Goal: Check status: Check status

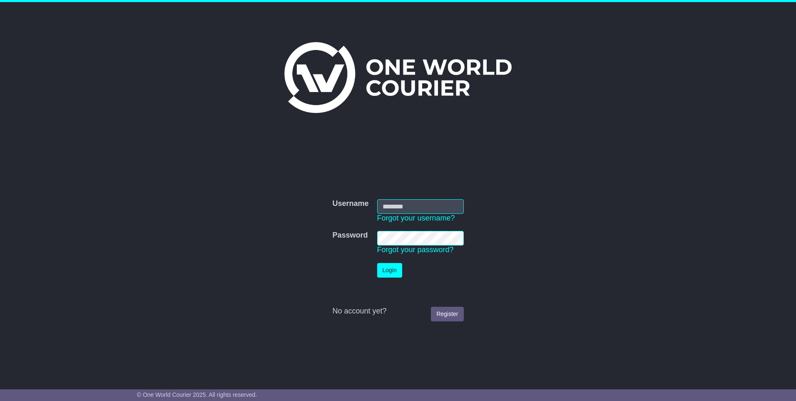
type input "**********"
drag, startPoint x: 0, startPoint y: 0, endPoint x: 393, endPoint y: 272, distance: 478.3
click at [393, 272] on button "Login" at bounding box center [389, 270] width 25 height 15
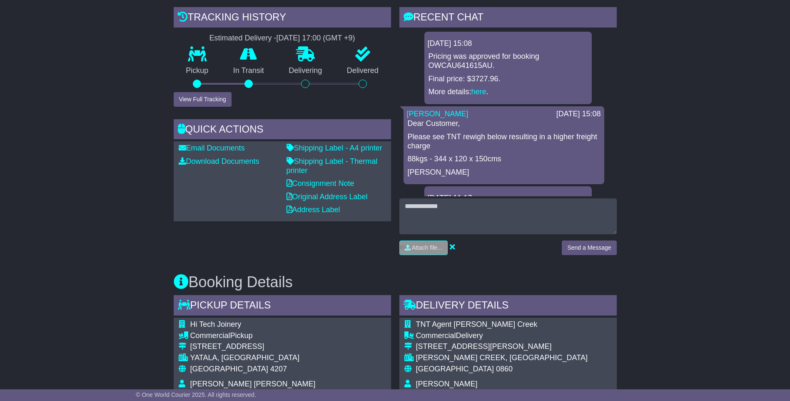
scroll to position [74, 0]
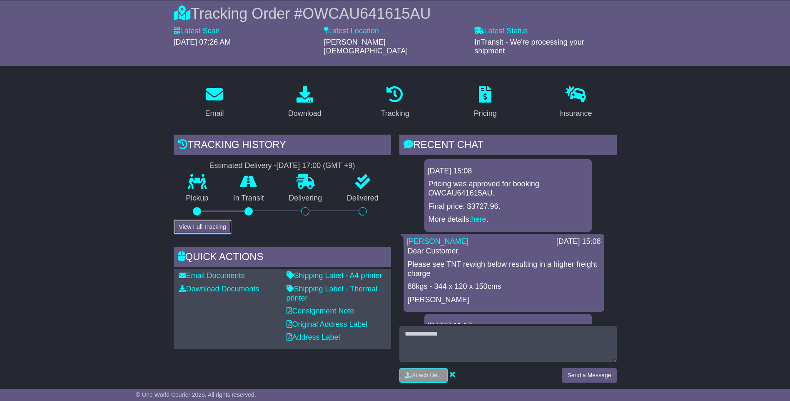
click at [210, 221] on button "View Full Tracking" at bounding box center [203, 226] width 58 height 15
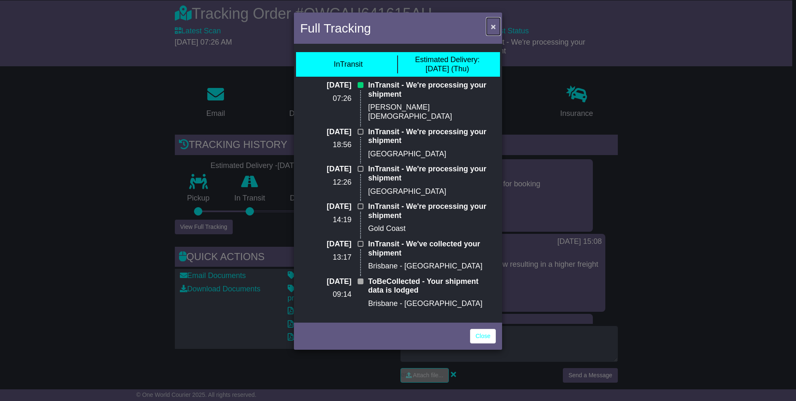
click at [494, 30] on span "×" at bounding box center [493, 27] width 5 height 10
